Goal: Obtain resource: Obtain resource

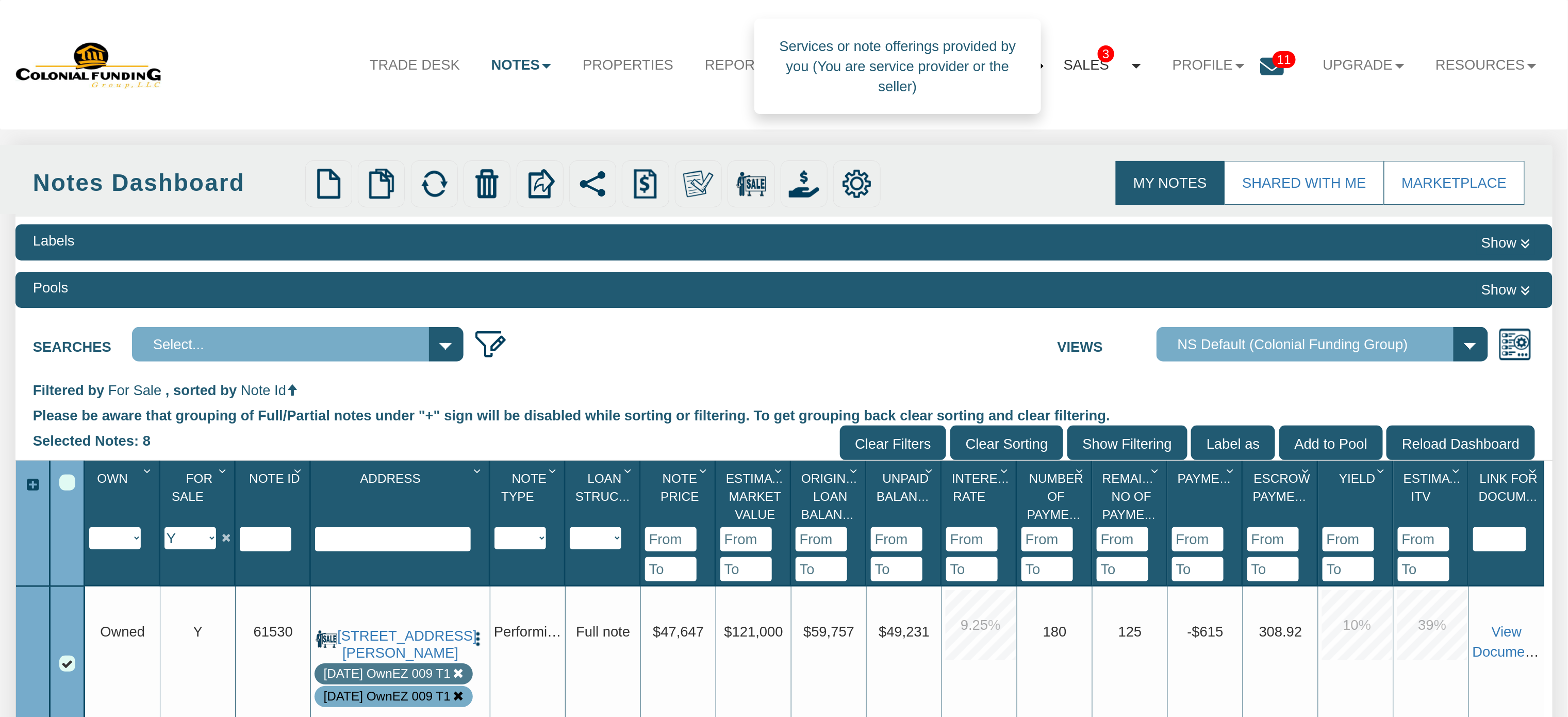
click at [1087, 60] on link "Sales 3" at bounding box center [1102, 65] width 109 height 42
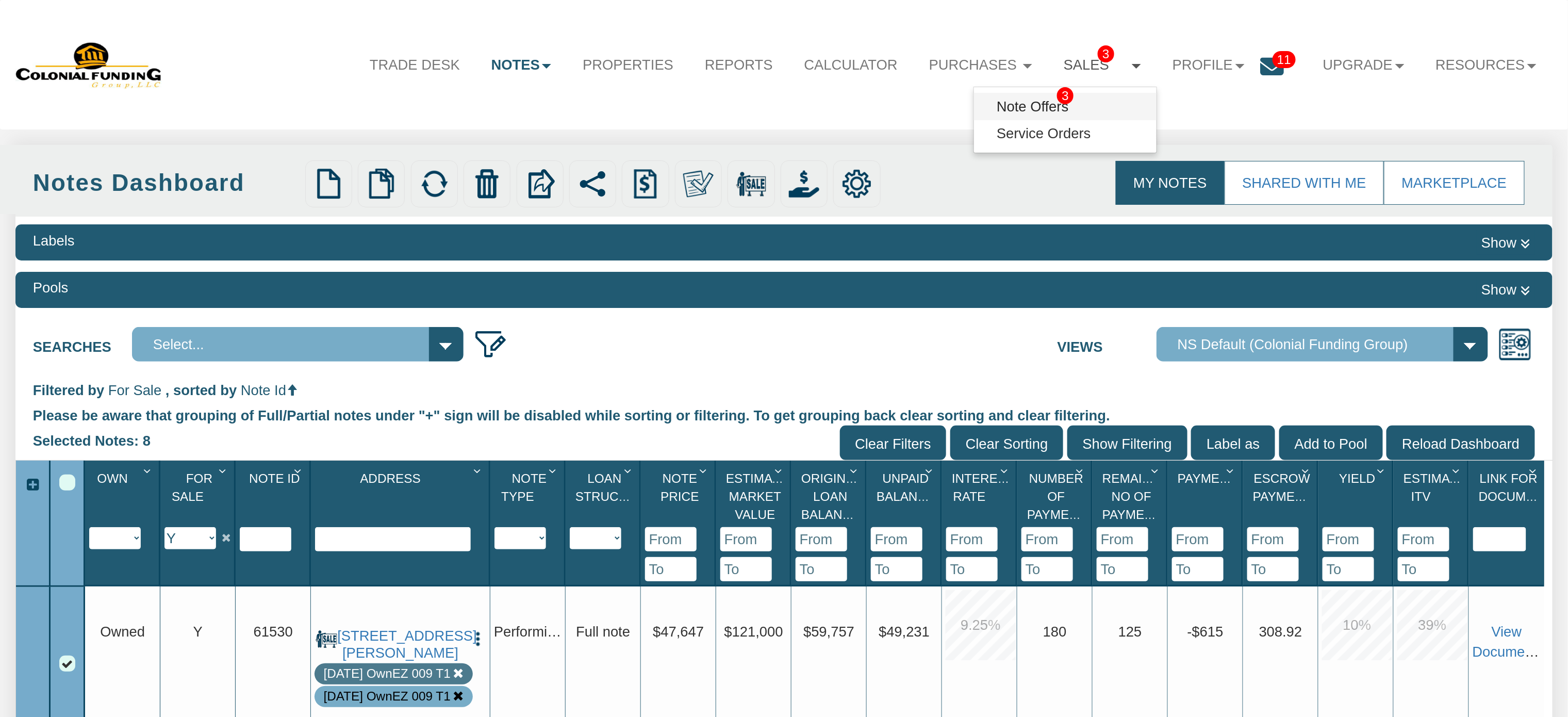
click at [1016, 105] on link "Note Offers 3" at bounding box center [1065, 106] width 183 height 26
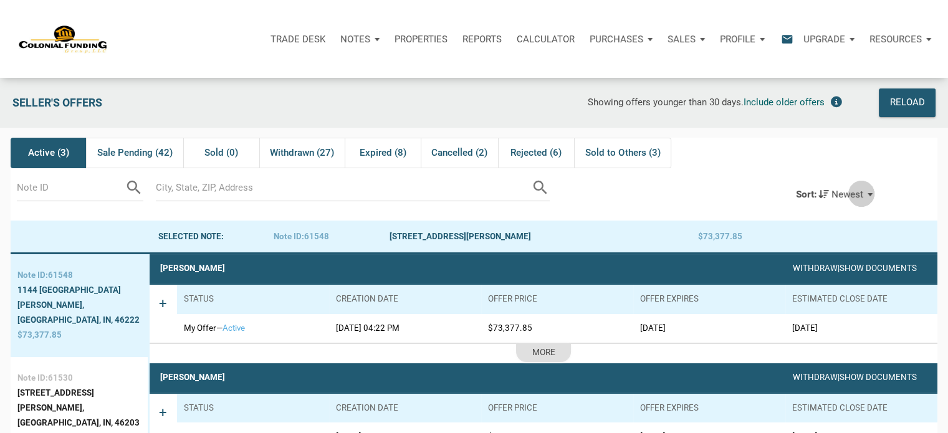
click at [862, 194] on span "Newest" at bounding box center [848, 193] width 32 height 11
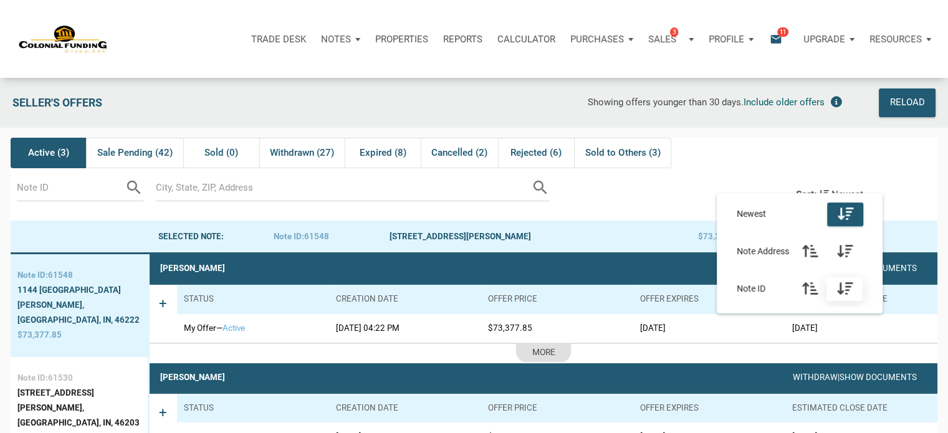
click at [855, 286] on div "button" at bounding box center [845, 289] width 36 height 24
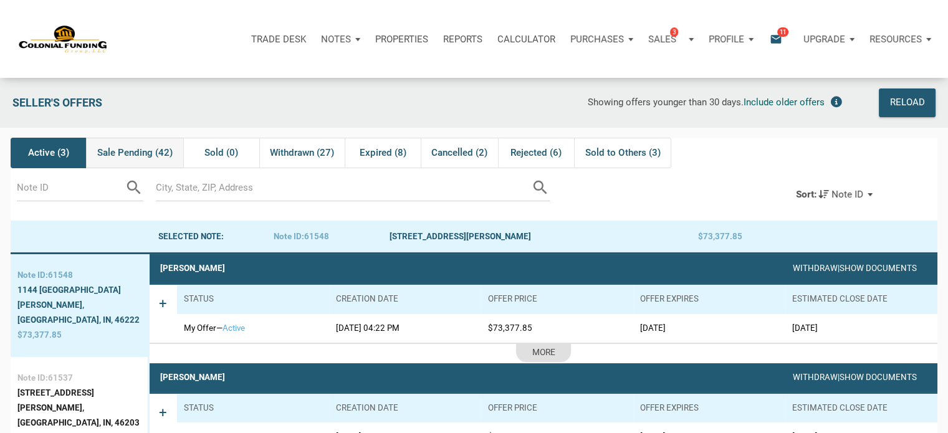
click at [130, 152] on span "Sale Pending (42)" at bounding box center [134, 152] width 75 height 15
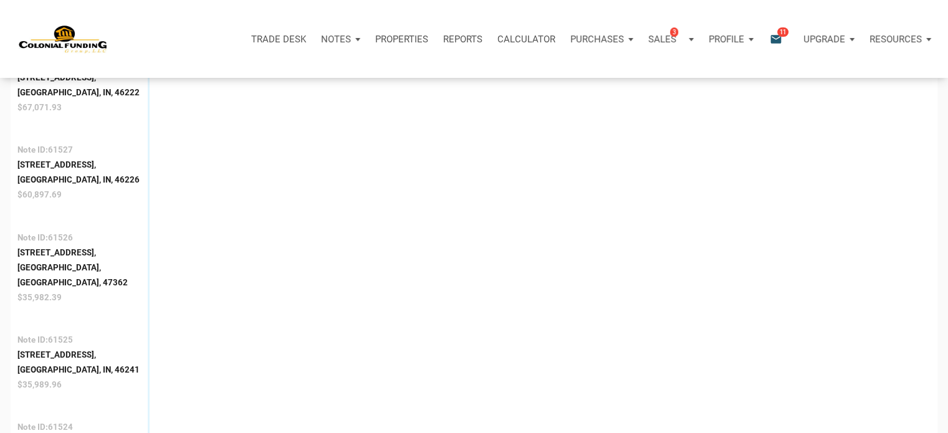
scroll to position [1256, 0]
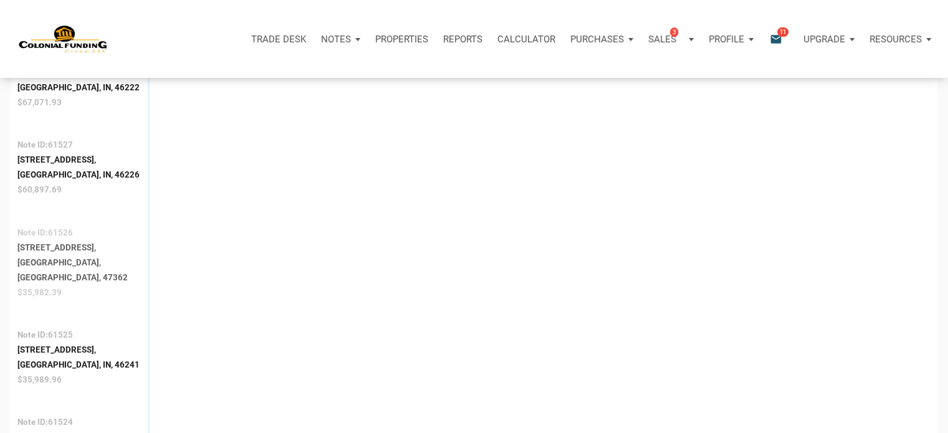
click at [57, 241] on div "720 North 14th Street," at bounding box center [78, 248] width 123 height 15
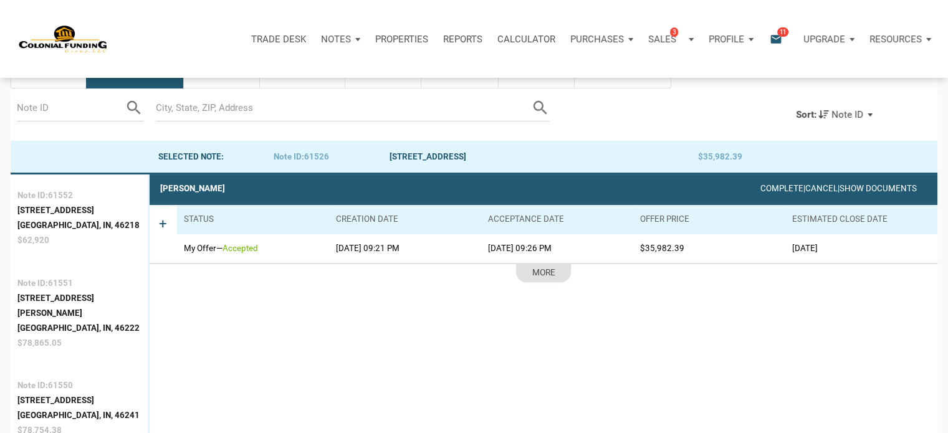
scroll to position [77, 0]
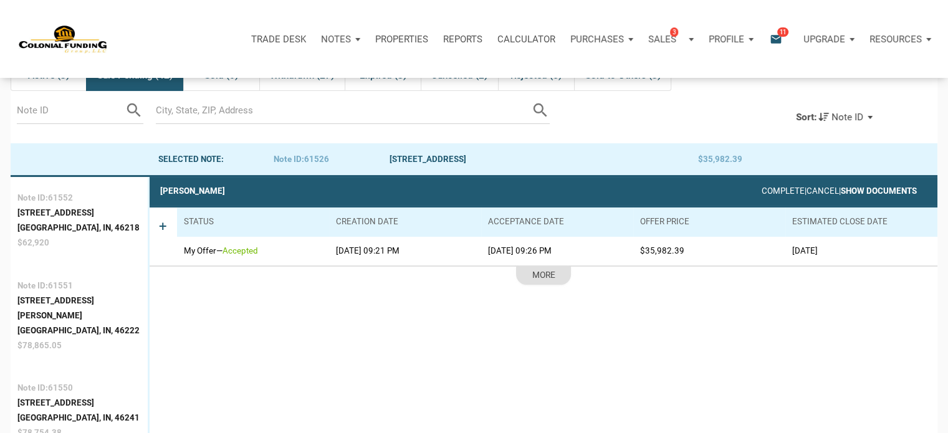
click at [865, 193] on link "Show Documents" at bounding box center [879, 190] width 76 height 9
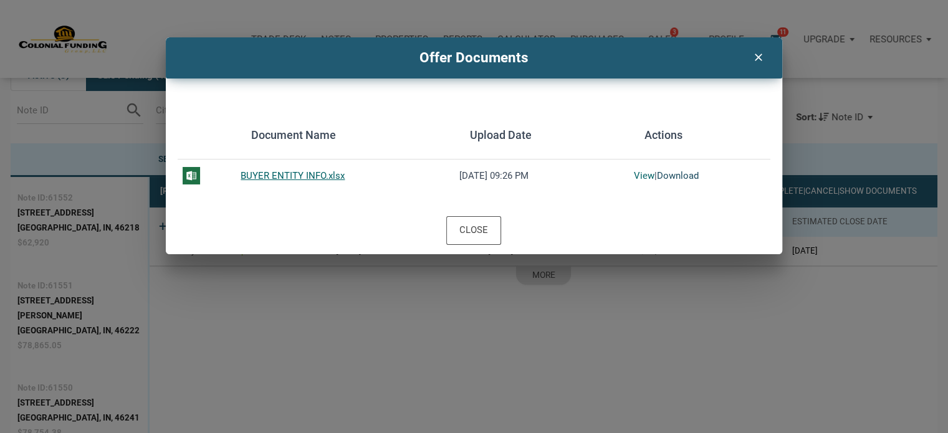
click at [668, 174] on link "Download" at bounding box center [678, 175] width 42 height 11
click at [763, 53] on icon "clear" at bounding box center [758, 55] width 15 height 16
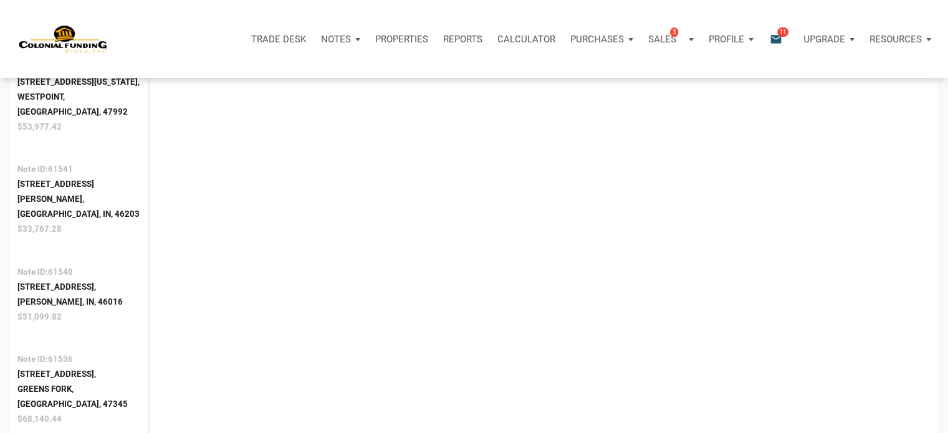
scroll to position [579, 0]
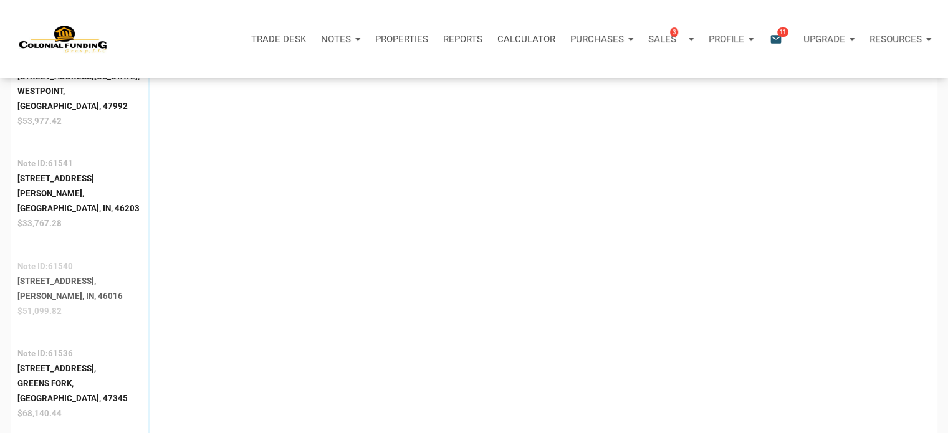
click at [55, 289] on div "Anderson, IN, 46016" at bounding box center [69, 296] width 105 height 15
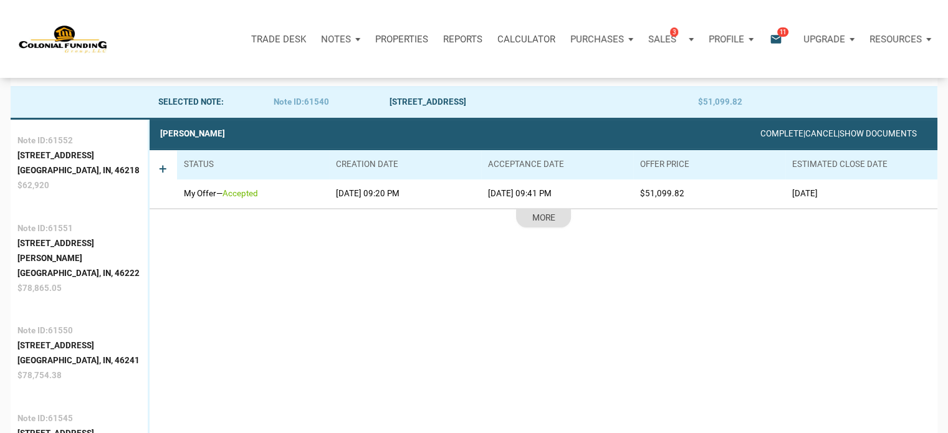
scroll to position [77, 0]
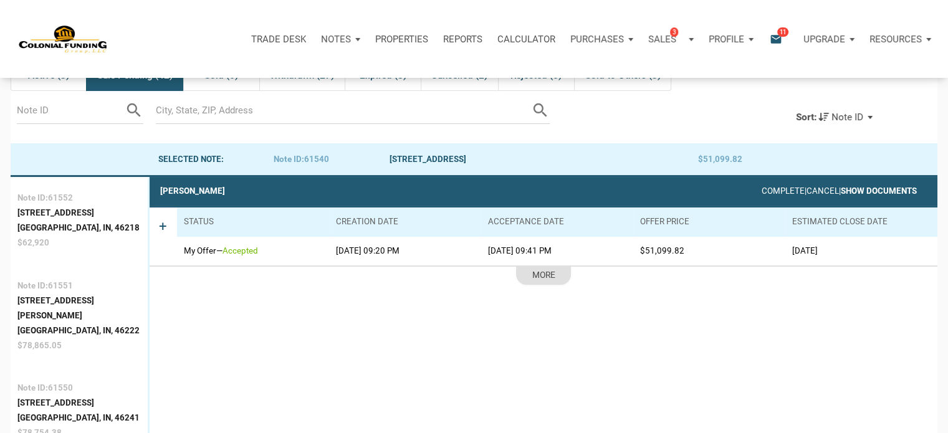
click at [893, 190] on link "Show Documents" at bounding box center [879, 190] width 76 height 9
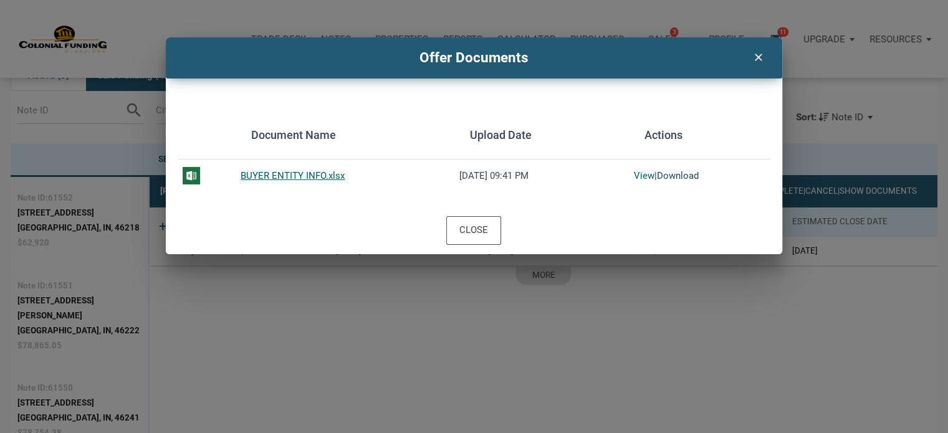
click at [670, 175] on link "Download" at bounding box center [678, 175] width 42 height 11
click at [756, 55] on icon "clear" at bounding box center [758, 55] width 15 height 16
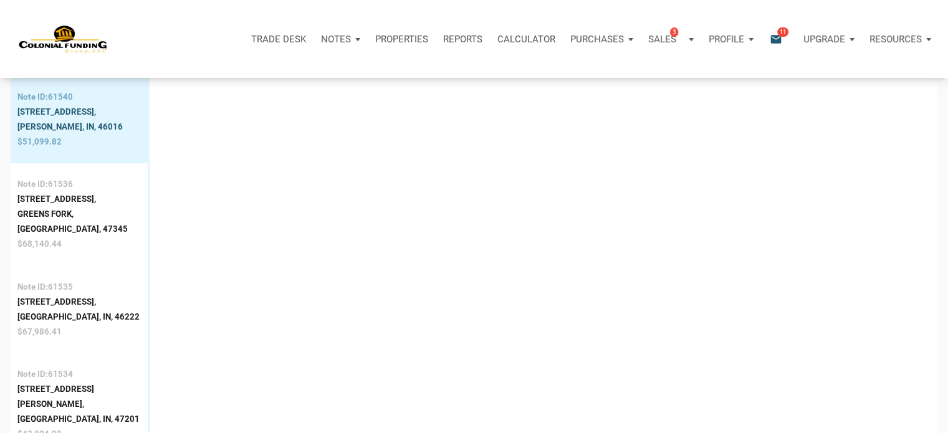
scroll to position [764, 0]
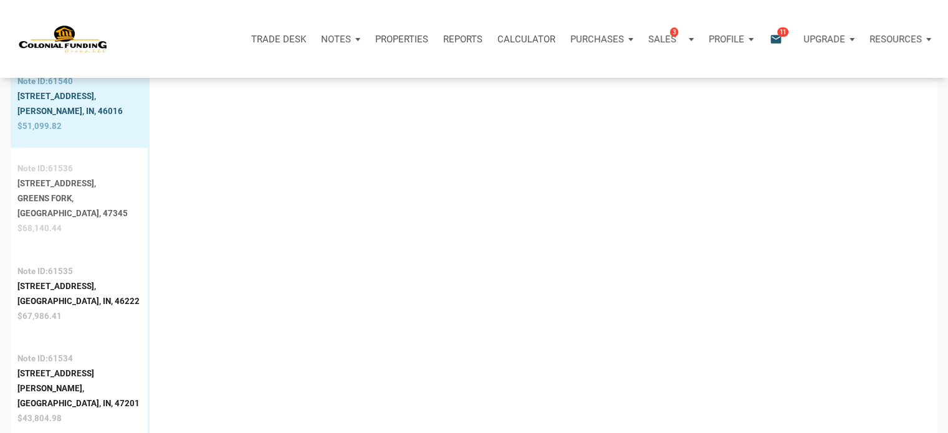
click at [45, 176] on div "112 South Main Street," at bounding box center [78, 183] width 123 height 15
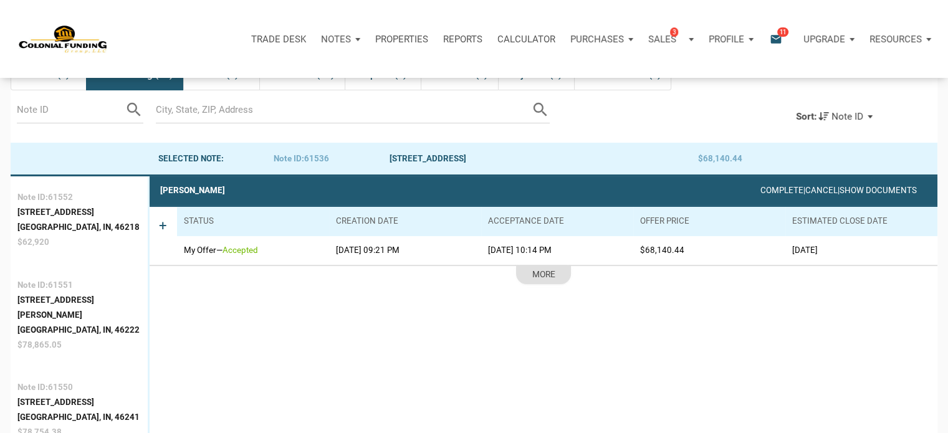
scroll to position [77, 0]
click at [860, 189] on link "Show Documents" at bounding box center [879, 190] width 76 height 9
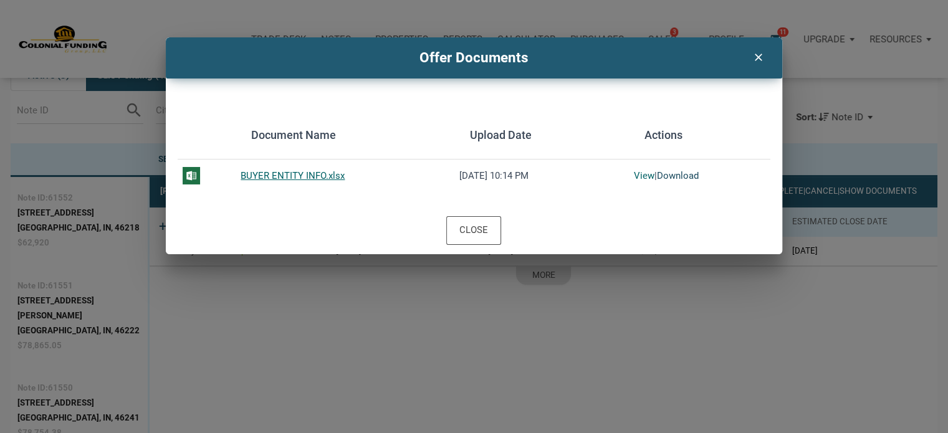
click at [682, 170] on link "Download" at bounding box center [678, 175] width 42 height 11
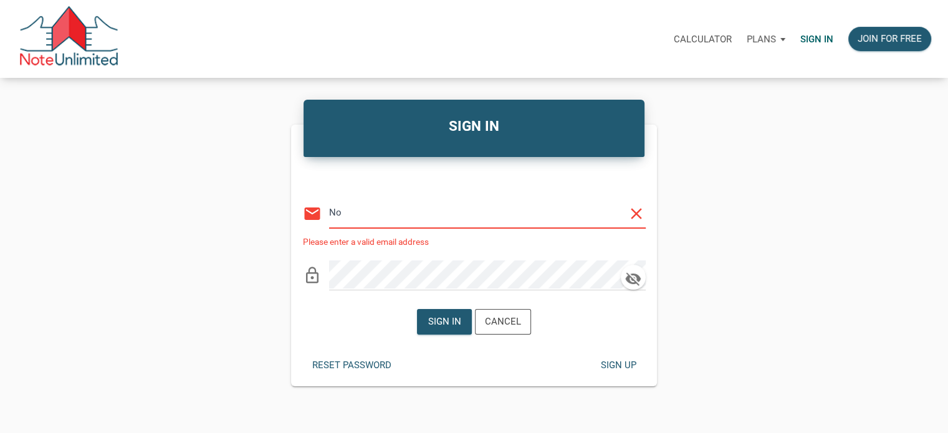
type input "N"
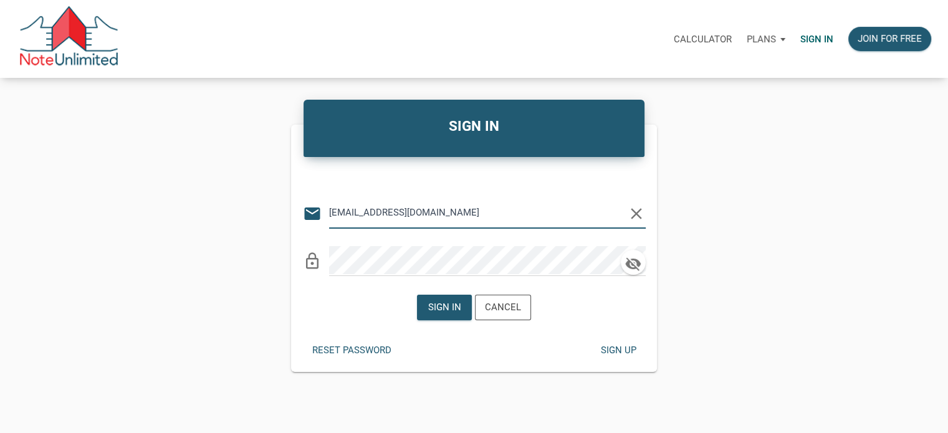
type input "[EMAIL_ADDRESS][DOMAIN_NAME]"
